Goal: Navigation & Orientation: Find specific page/section

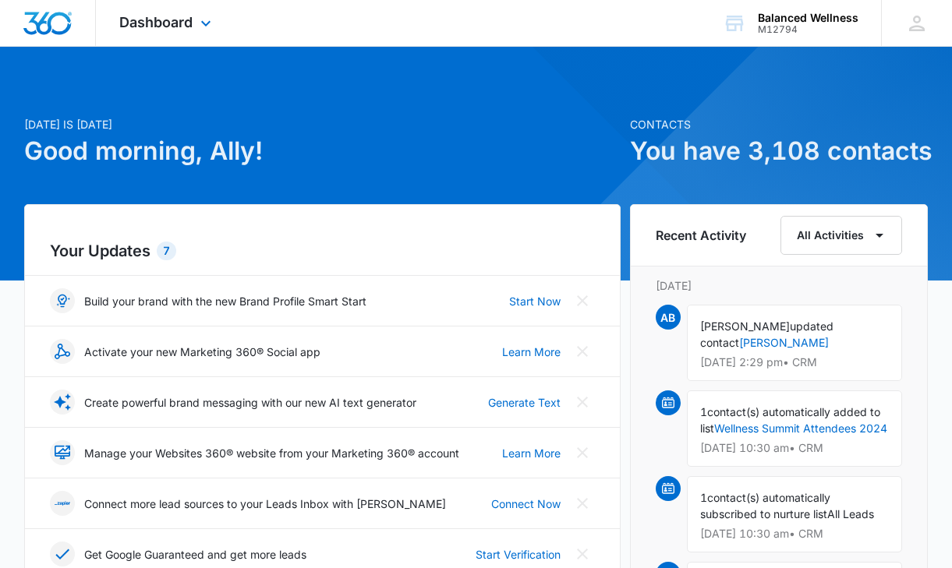
click at [147, 33] on div "Dashboard Apps Reputation Websites Forms CRM Email Social POS Content Ads Intel…" at bounding box center [167, 23] width 143 height 46
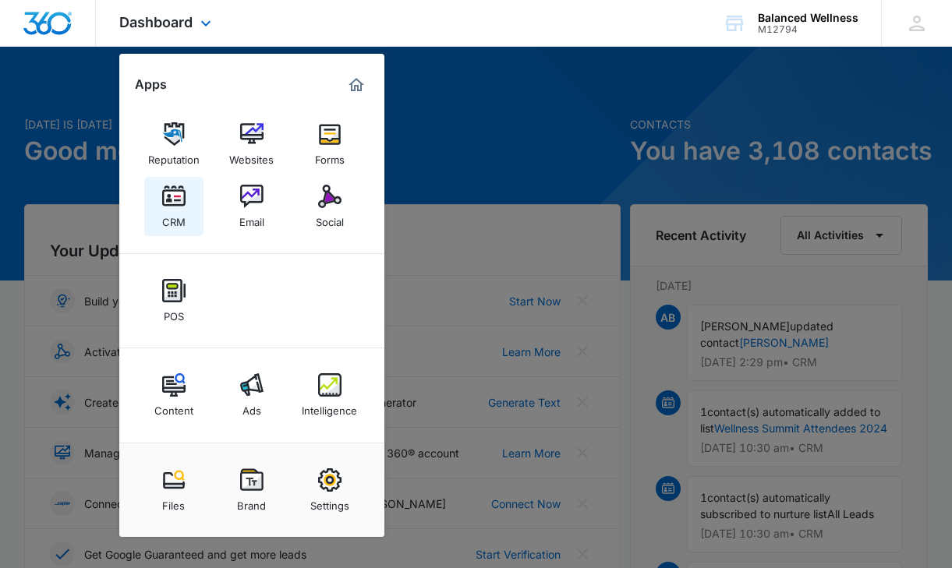
click at [191, 214] on link "CRM" at bounding box center [173, 206] width 59 height 59
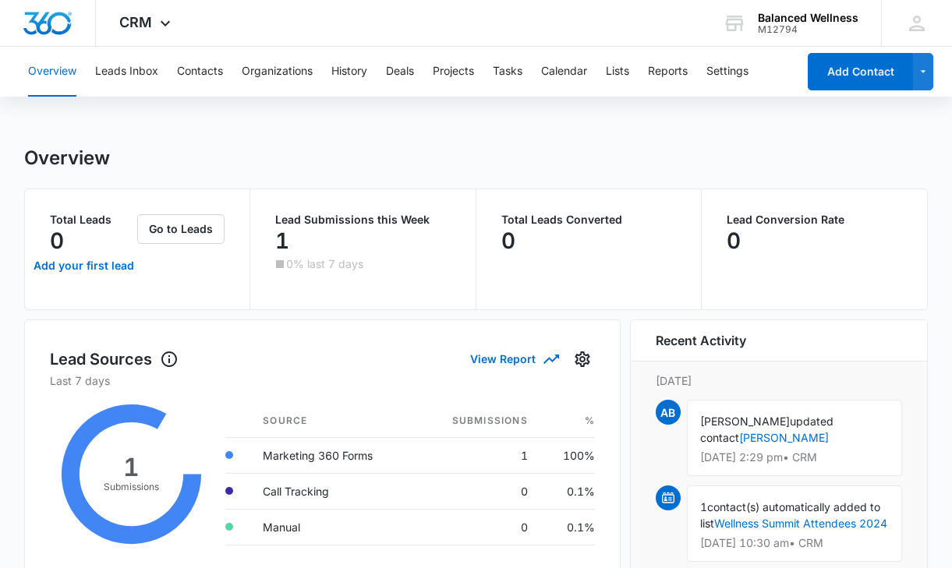
click at [283, 249] on p "1" at bounding box center [282, 240] width 14 height 25
click at [110, 465] on icon at bounding box center [132, 475] width 164 height 172
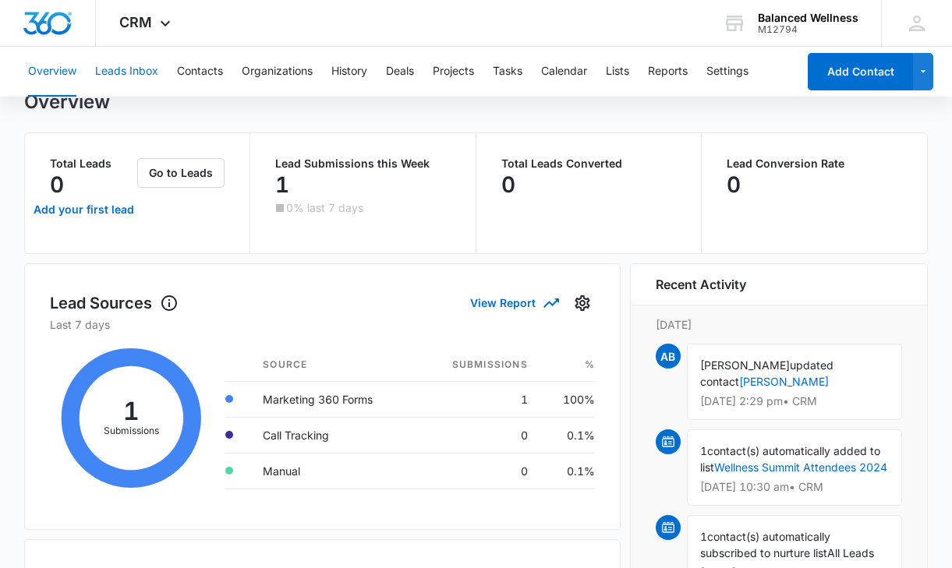
click at [138, 50] on button "Leads Inbox" at bounding box center [126, 72] width 63 height 50
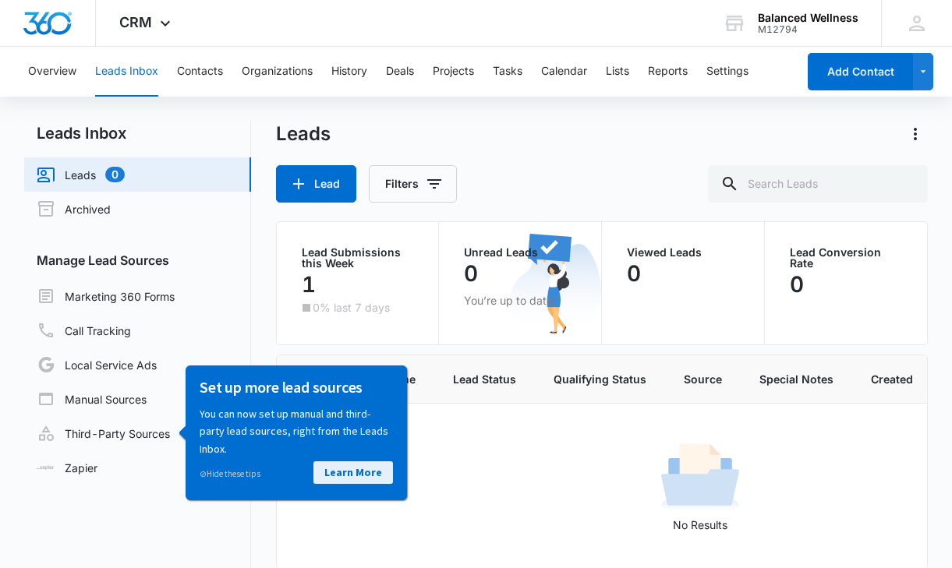
click at [370, 478] on link "Learn More" at bounding box center [353, 472] width 80 height 23
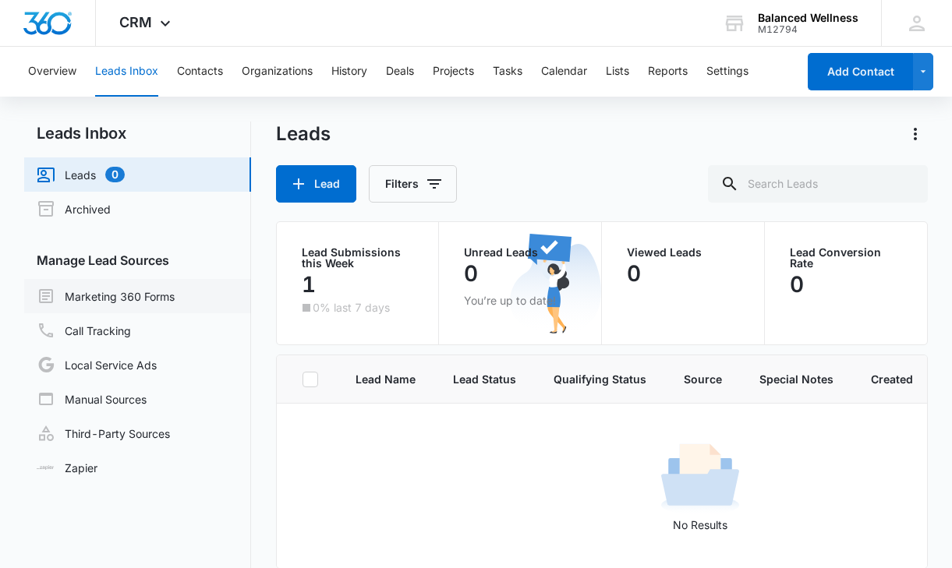
click at [156, 296] on link "Marketing 360 Forms" at bounding box center [106, 296] width 138 height 19
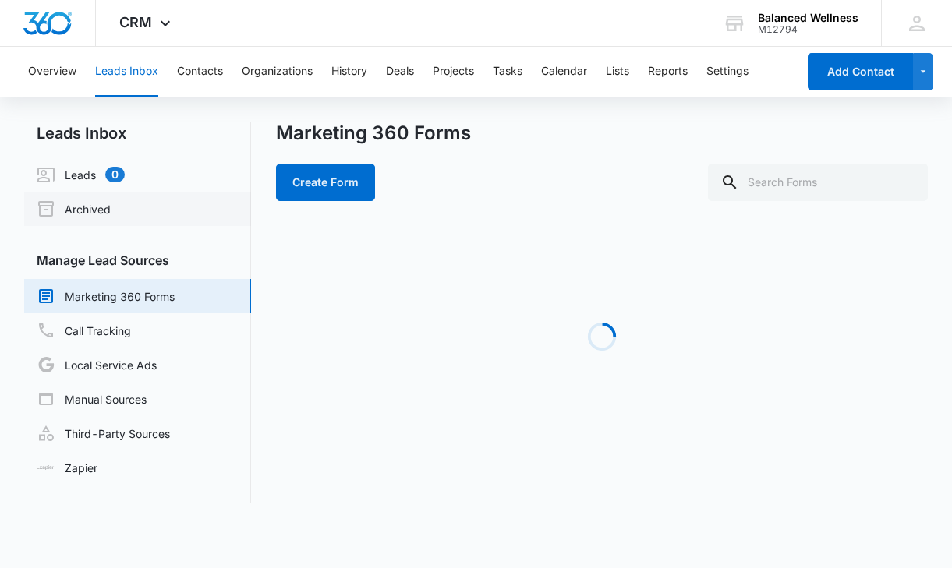
click at [111, 218] on link "Archived" at bounding box center [74, 209] width 74 height 19
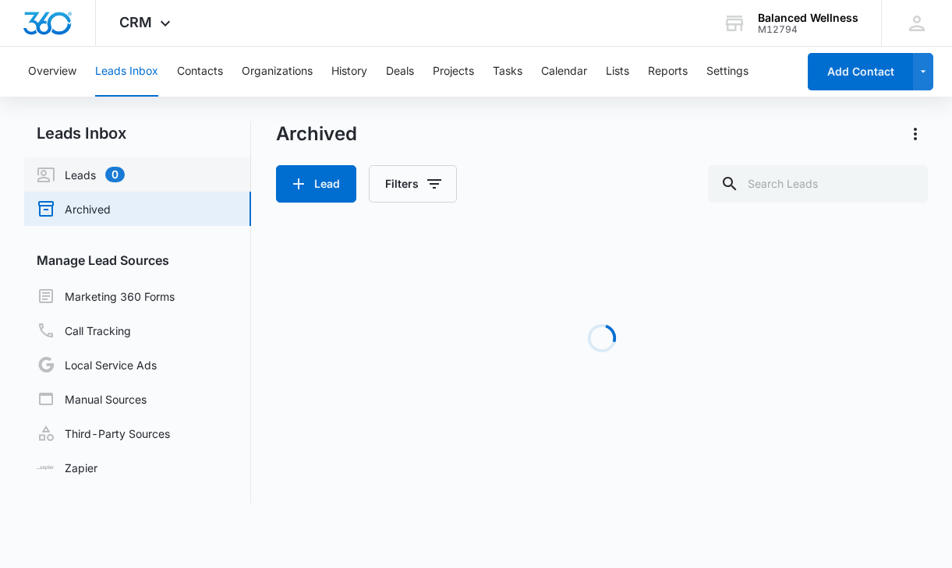
click at [125, 180] on link "Leads 0" at bounding box center [81, 174] width 88 height 19
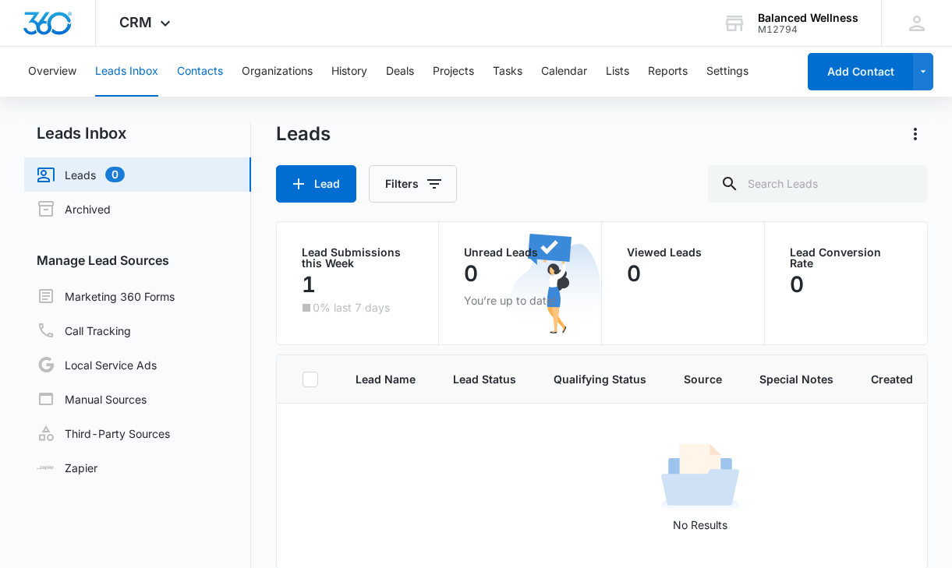
click at [183, 82] on button "Contacts" at bounding box center [200, 72] width 46 height 50
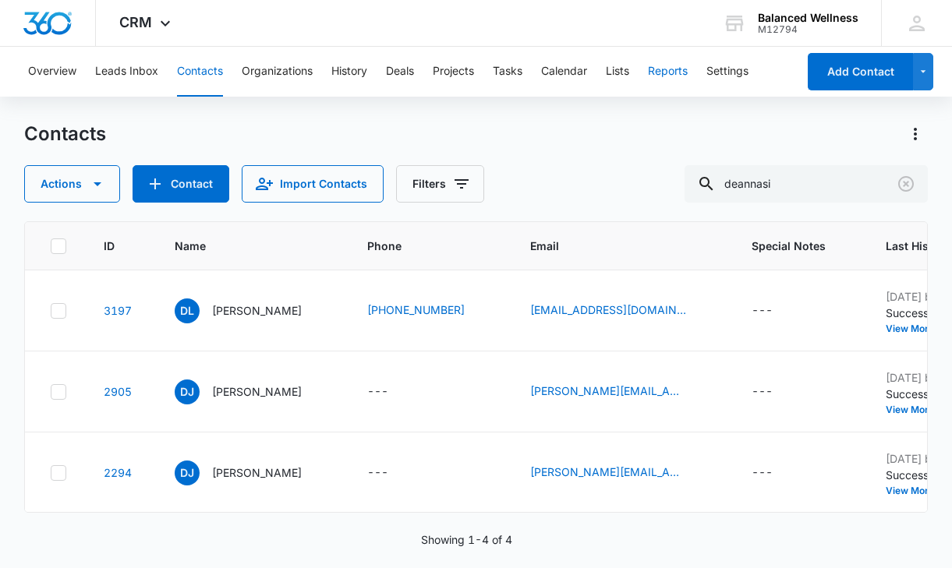
click at [677, 65] on button "Reports" at bounding box center [668, 72] width 40 height 50
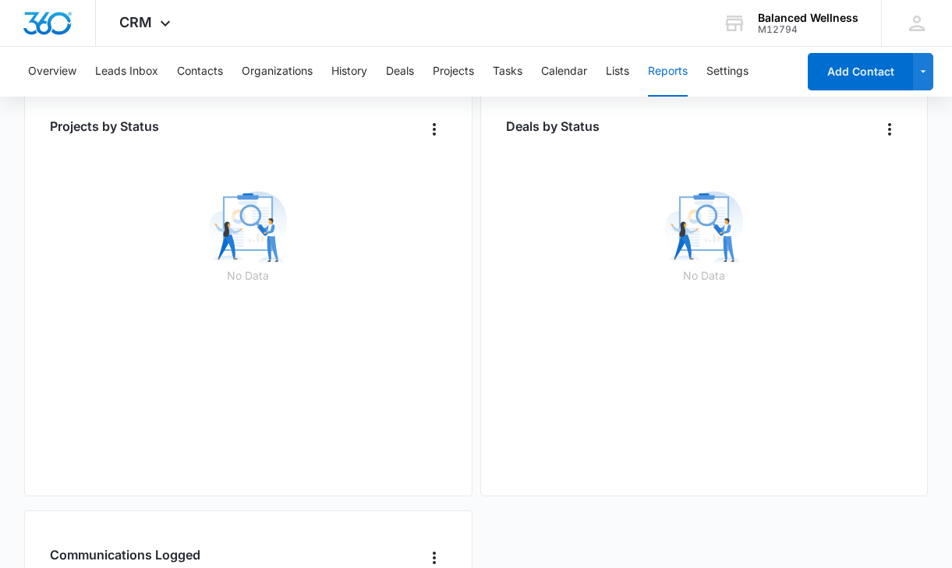
scroll to position [1880, 0]
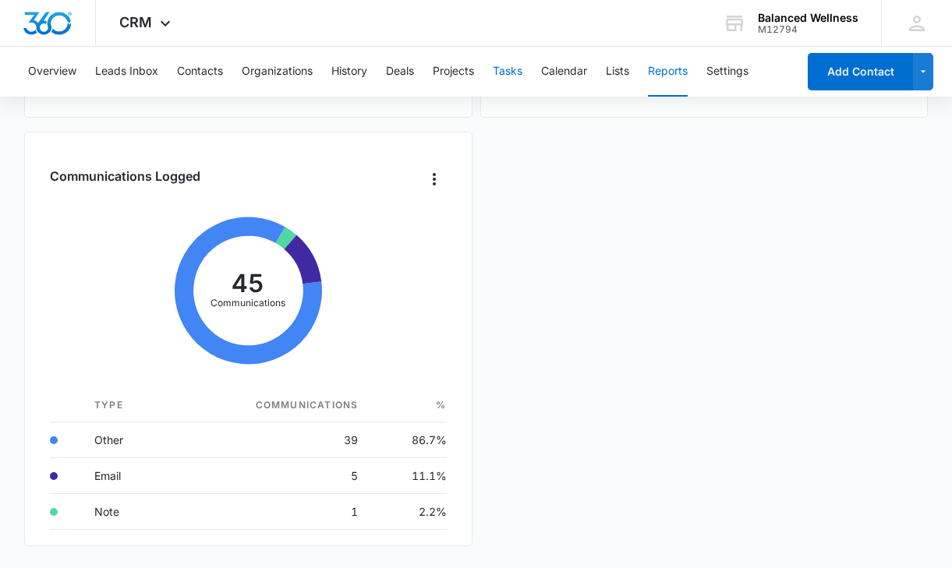
click at [522, 69] on button "Tasks" at bounding box center [508, 72] width 30 height 50
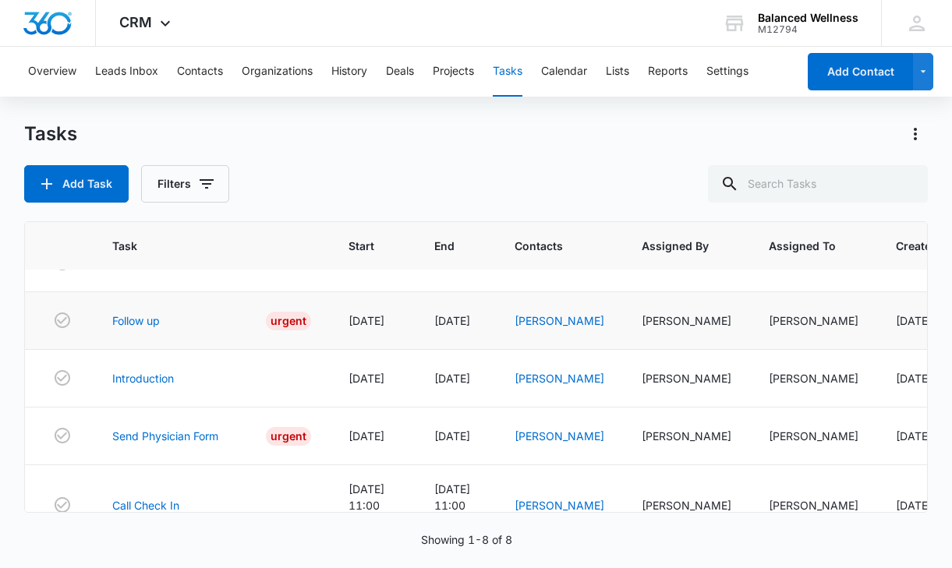
scroll to position [228, 0]
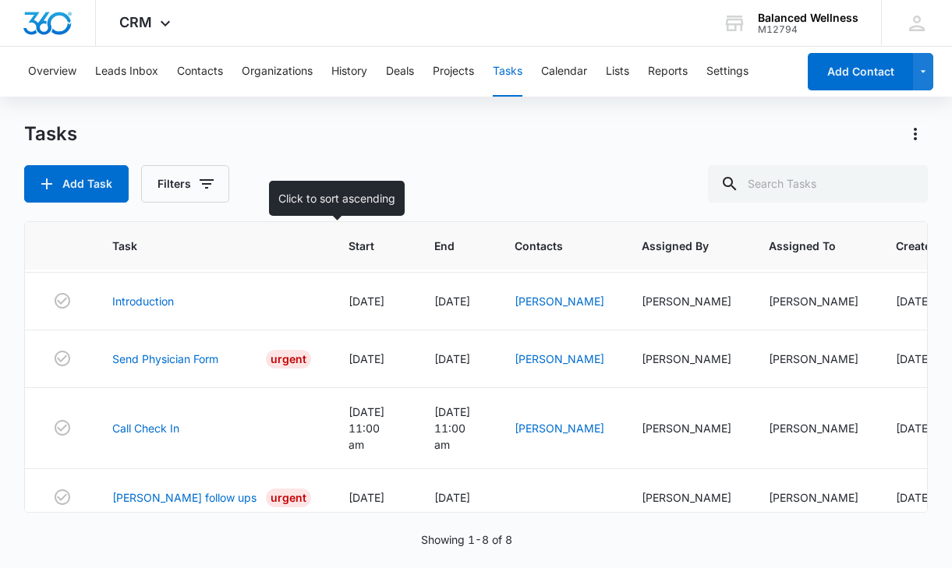
click at [330, 255] on th "Start" at bounding box center [373, 246] width 86 height 48
click at [380, 249] on icon at bounding box center [388, 246] width 16 height 16
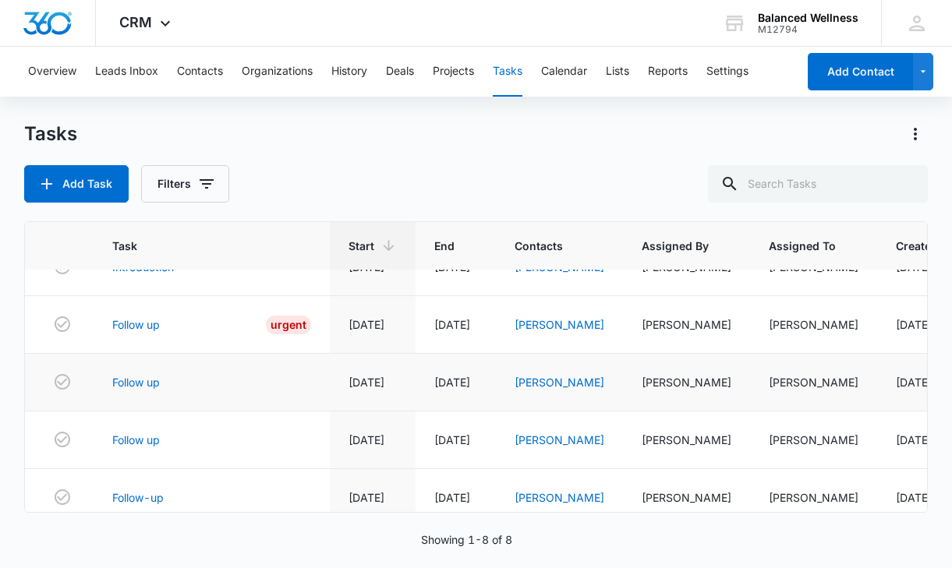
scroll to position [0, 0]
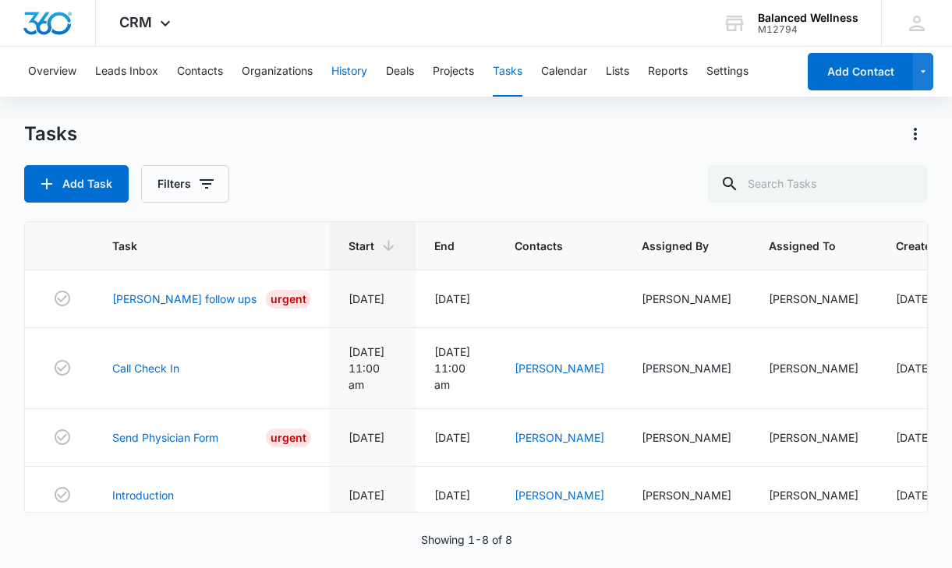
click at [356, 73] on button "History" at bounding box center [349, 72] width 36 height 50
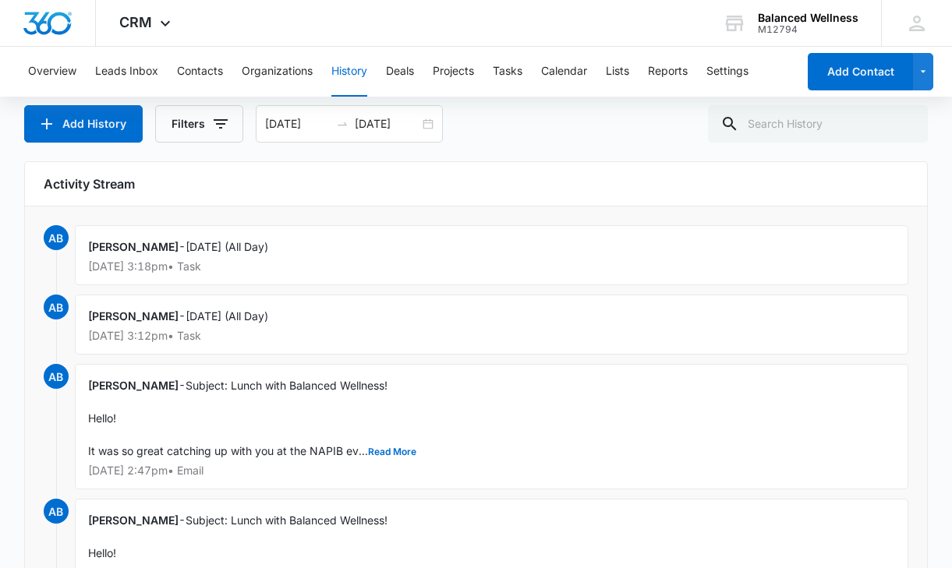
scroll to position [97, 0]
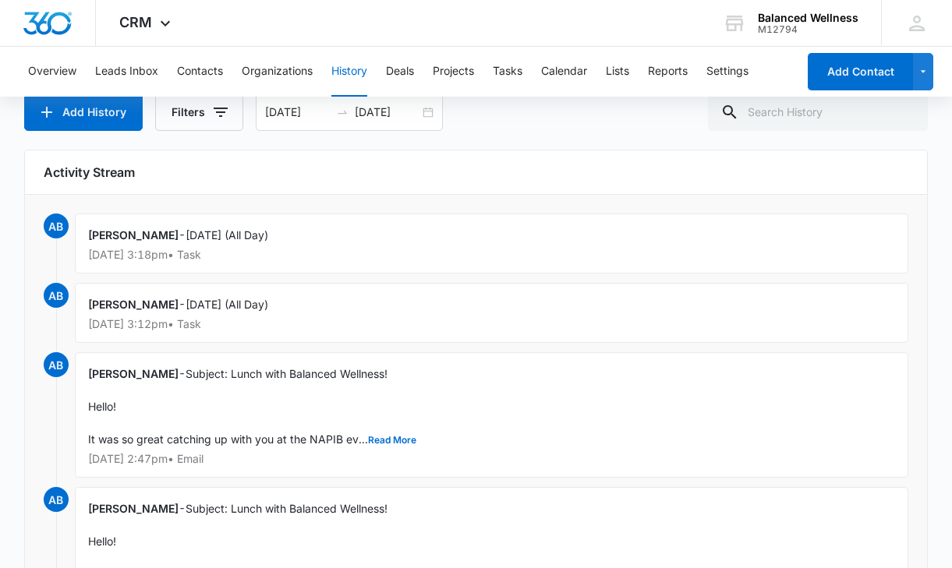
click at [292, 367] on span "Subject: Lunch with Balanced Wellness! Hello! It was so great catching up with …" at bounding box center [252, 406] width 328 height 79
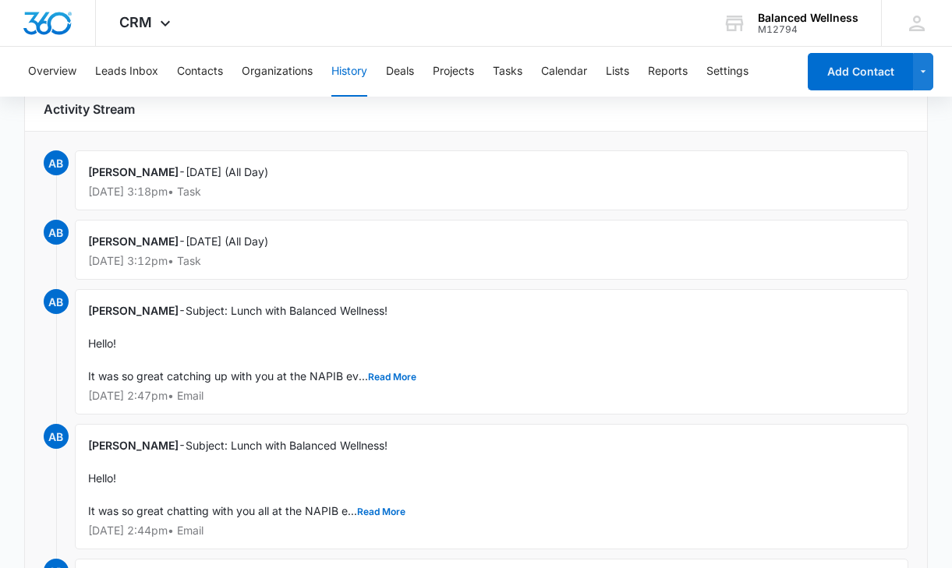
scroll to position [194, 0]
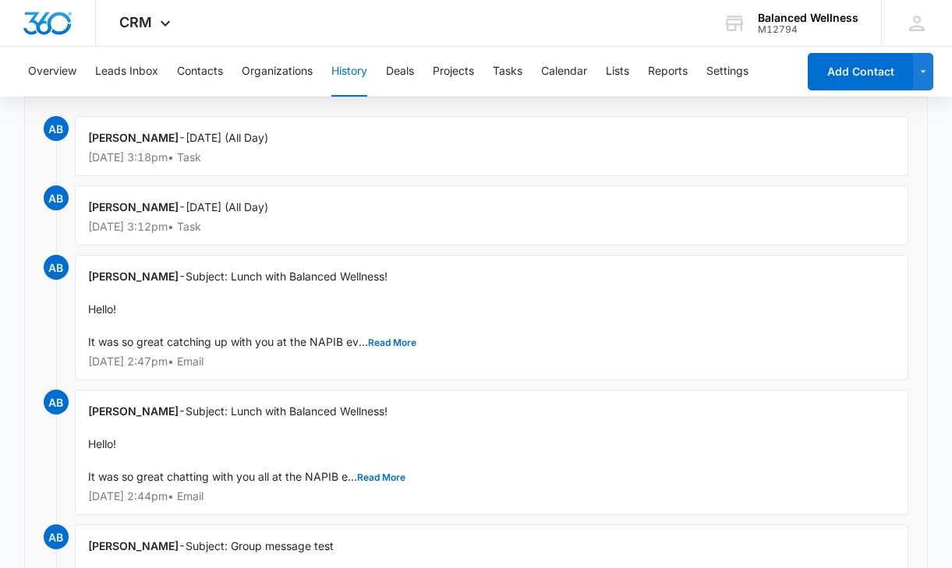
click at [377, 336] on span "Subject: Lunch with Balanced Wellness! Hello! It was so great catching up with …" at bounding box center [252, 309] width 328 height 79
click at [377, 338] on button "Read More" at bounding box center [392, 342] width 48 height 9
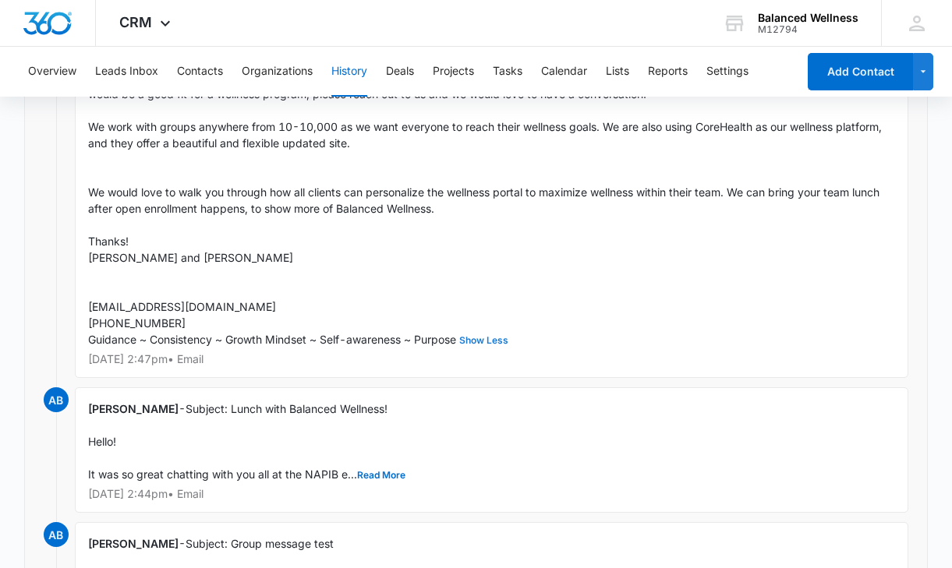
scroll to position [473, 0]
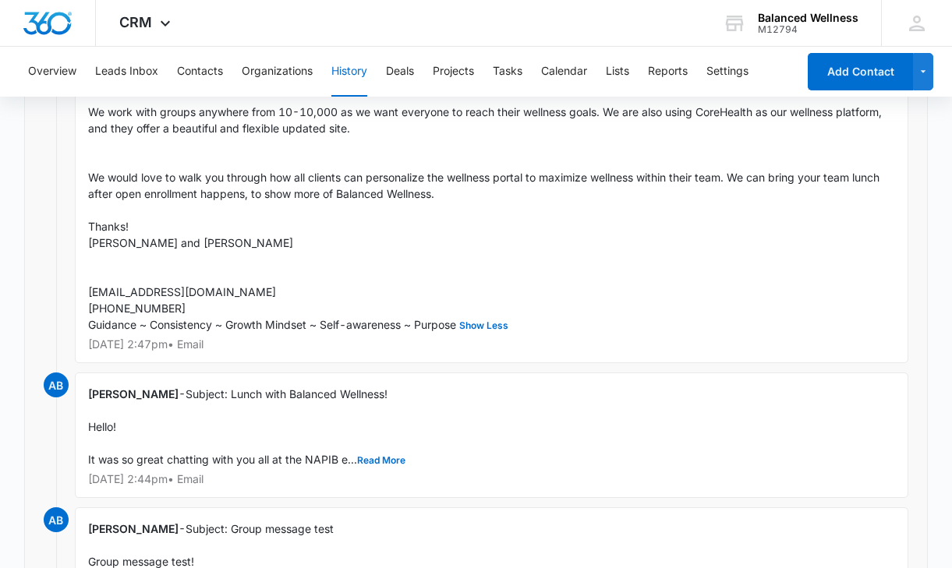
click at [365, 447] on div "Ally Boynton - Subject: Lunch with Balanced Wellness! Hello! It was so great ch…" at bounding box center [492, 436] width 834 height 126
click at [373, 451] on div "Ally Boynton - Subject: Lunch with Balanced Wellness! Hello! It was so great ch…" at bounding box center [492, 436] width 834 height 126
click at [376, 462] on button "Read More" at bounding box center [381, 460] width 48 height 9
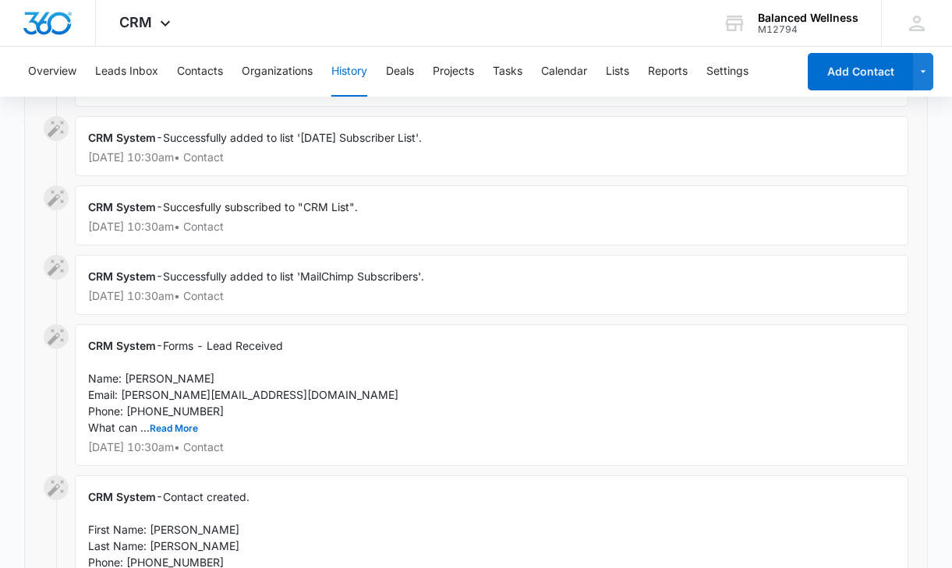
scroll to position [2027, 0]
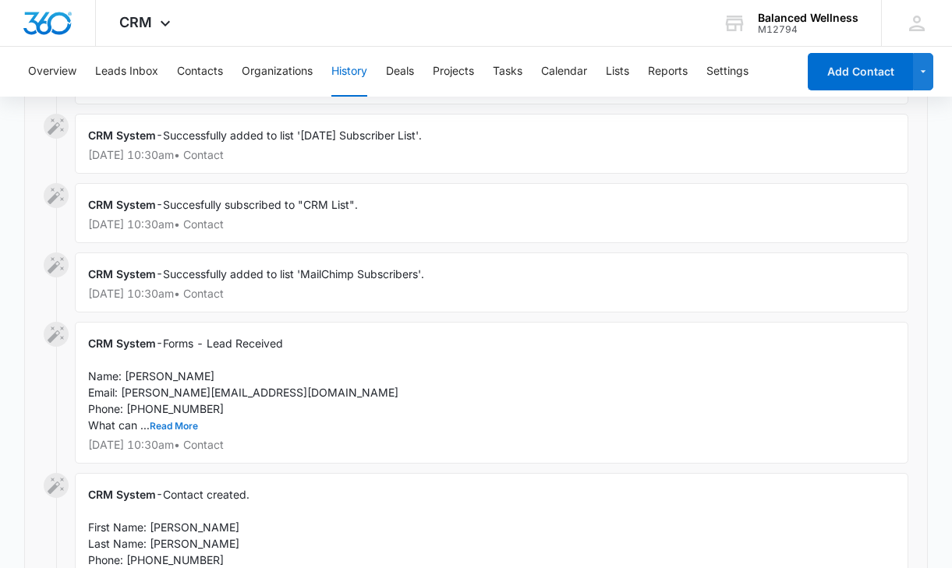
click at [187, 430] on button "Read More" at bounding box center [174, 426] width 48 height 9
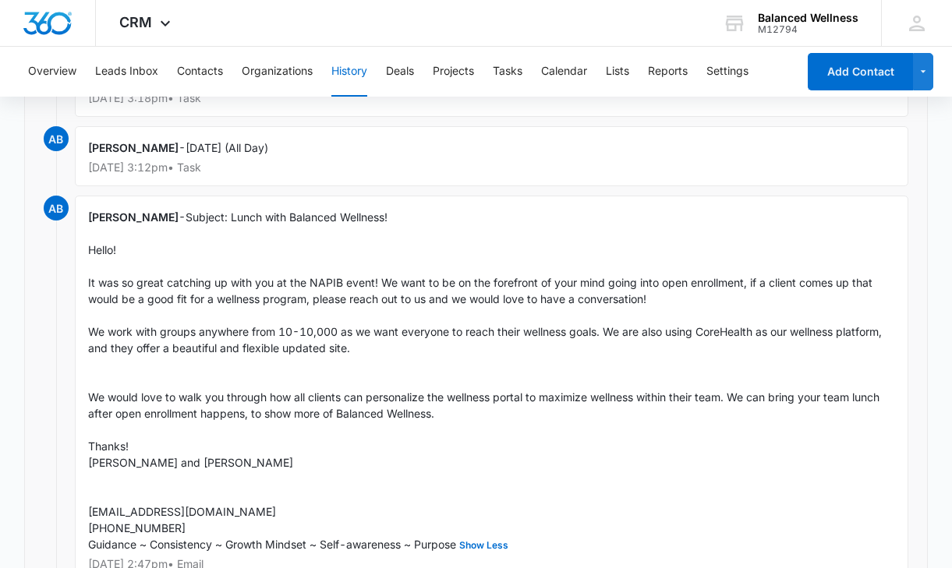
scroll to position [0, 0]
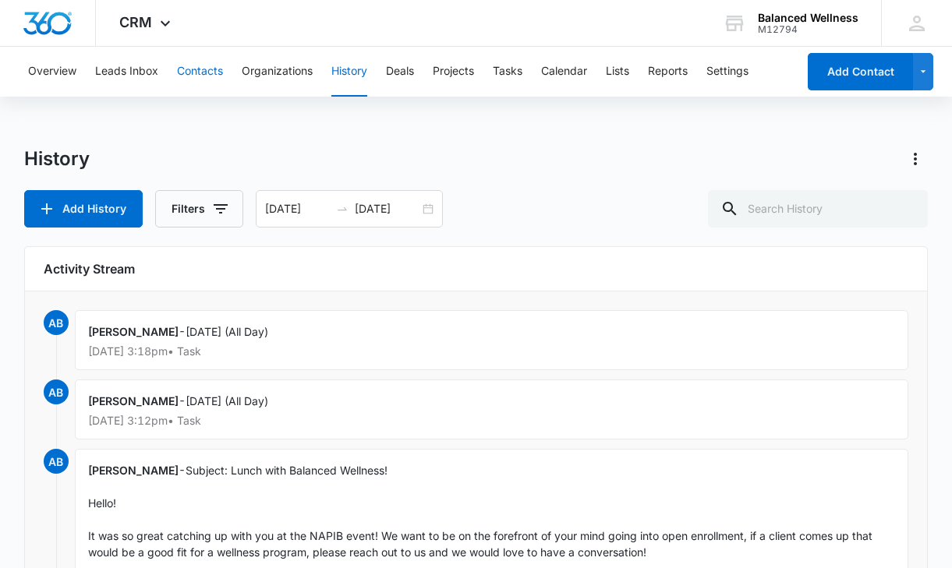
click at [220, 84] on button "Contacts" at bounding box center [200, 72] width 46 height 50
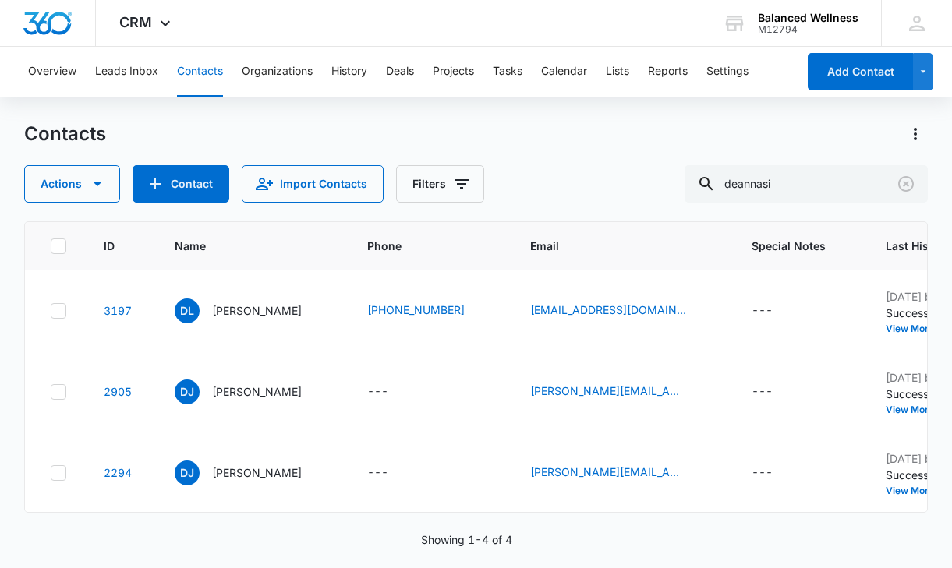
click at [158, 90] on div "Overview Leads Inbox Contacts Organizations History Deals Projects Tasks Calend…" at bounding box center [408, 72] width 778 height 50
click at [157, 82] on button "Leads Inbox" at bounding box center [126, 72] width 63 height 50
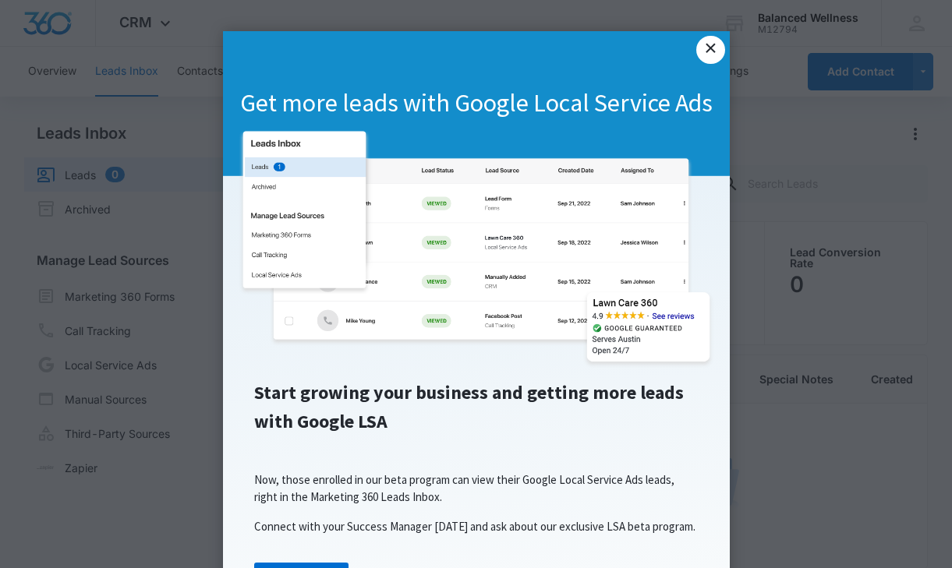
click at [721, 57] on link "×" at bounding box center [710, 50] width 28 height 28
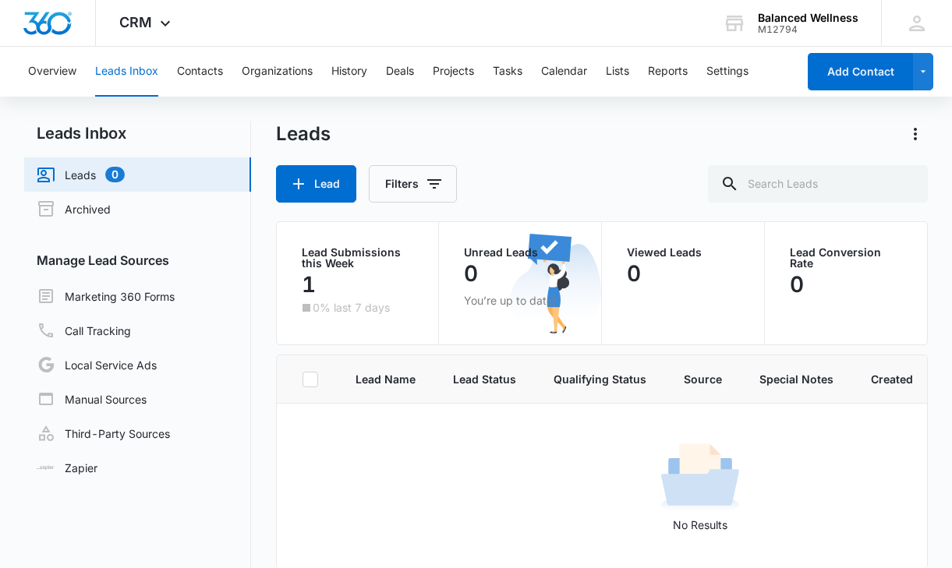
click at [17, 99] on div "Overview Leads Inbox Contacts Organizations History Deals Projects Tasks Calend…" at bounding box center [476, 373] width 952 height 653
click at [42, 80] on button "Overview" at bounding box center [52, 72] width 48 height 50
